Goal: Information Seeking & Learning: Learn about a topic

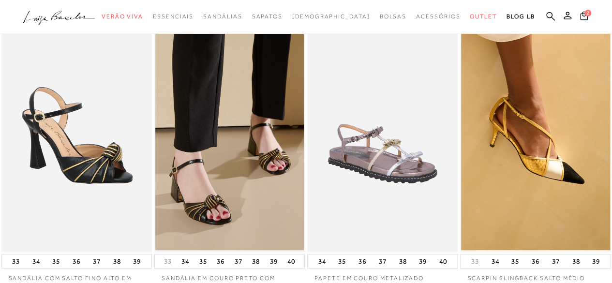
scroll to position [145, 0]
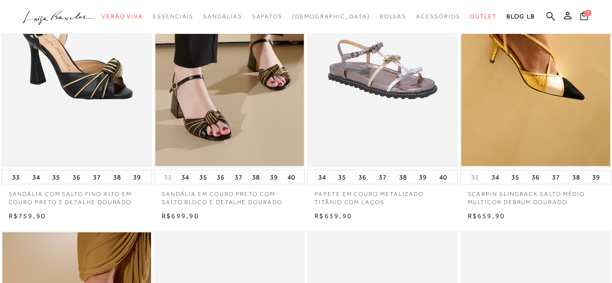
click at [203, 98] on img at bounding box center [229, 54] width 149 height 223
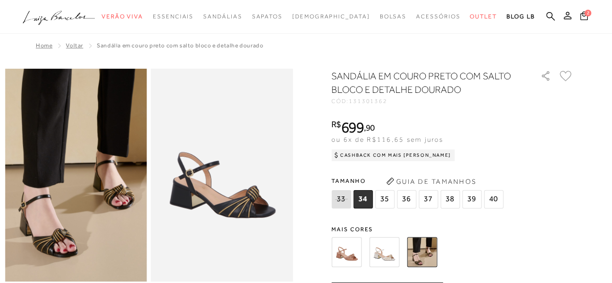
click at [346, 252] on img at bounding box center [346, 252] width 30 height 30
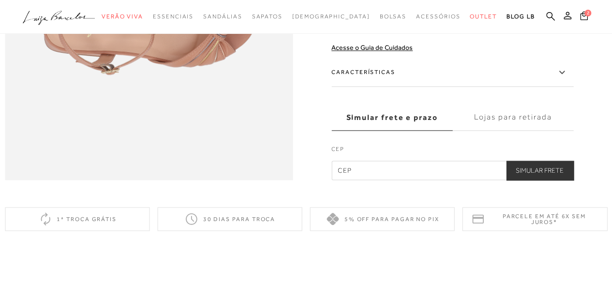
scroll to position [629, 0]
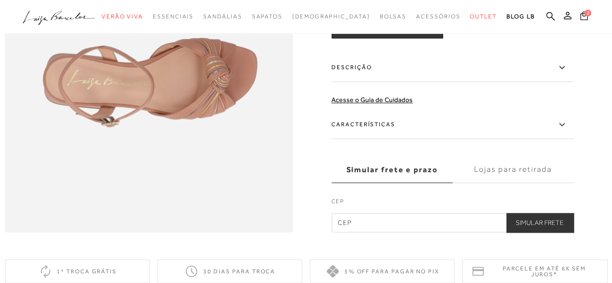
click at [405, 82] on label "Descrição" at bounding box center [452, 68] width 242 height 28
click at [0, 0] on input "Descrição" at bounding box center [0, 0] width 0 height 0
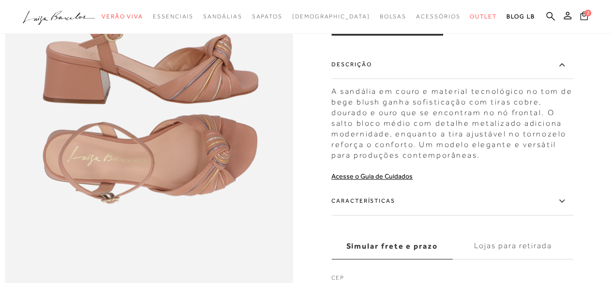
scroll to position [532, 0]
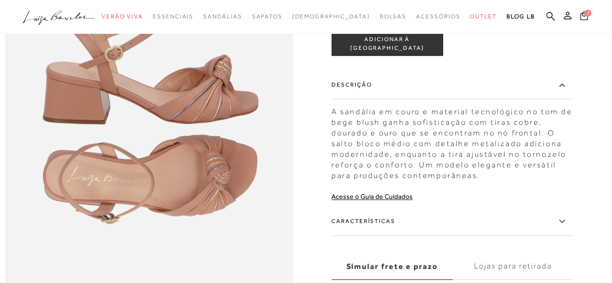
click at [395, 149] on div "A sandália em couro e material tecnológico no tom de bege blush ganha sofistica…" at bounding box center [452, 141] width 242 height 79
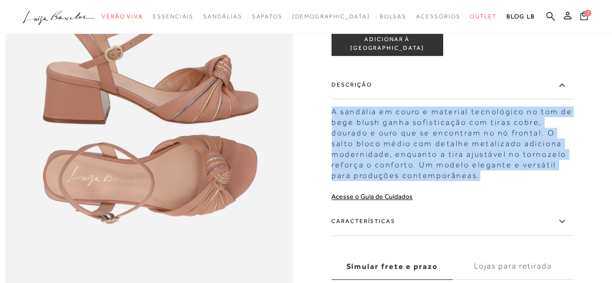
click at [395, 149] on div "A sandália em couro e material tecnológico no tom de bege blush ganha sofistica…" at bounding box center [452, 141] width 242 height 79
copy div "A sandália em couro e material tecnológico no tom de bege blush ganha sofistica…"
